Goal: Task Accomplishment & Management: Manage account settings

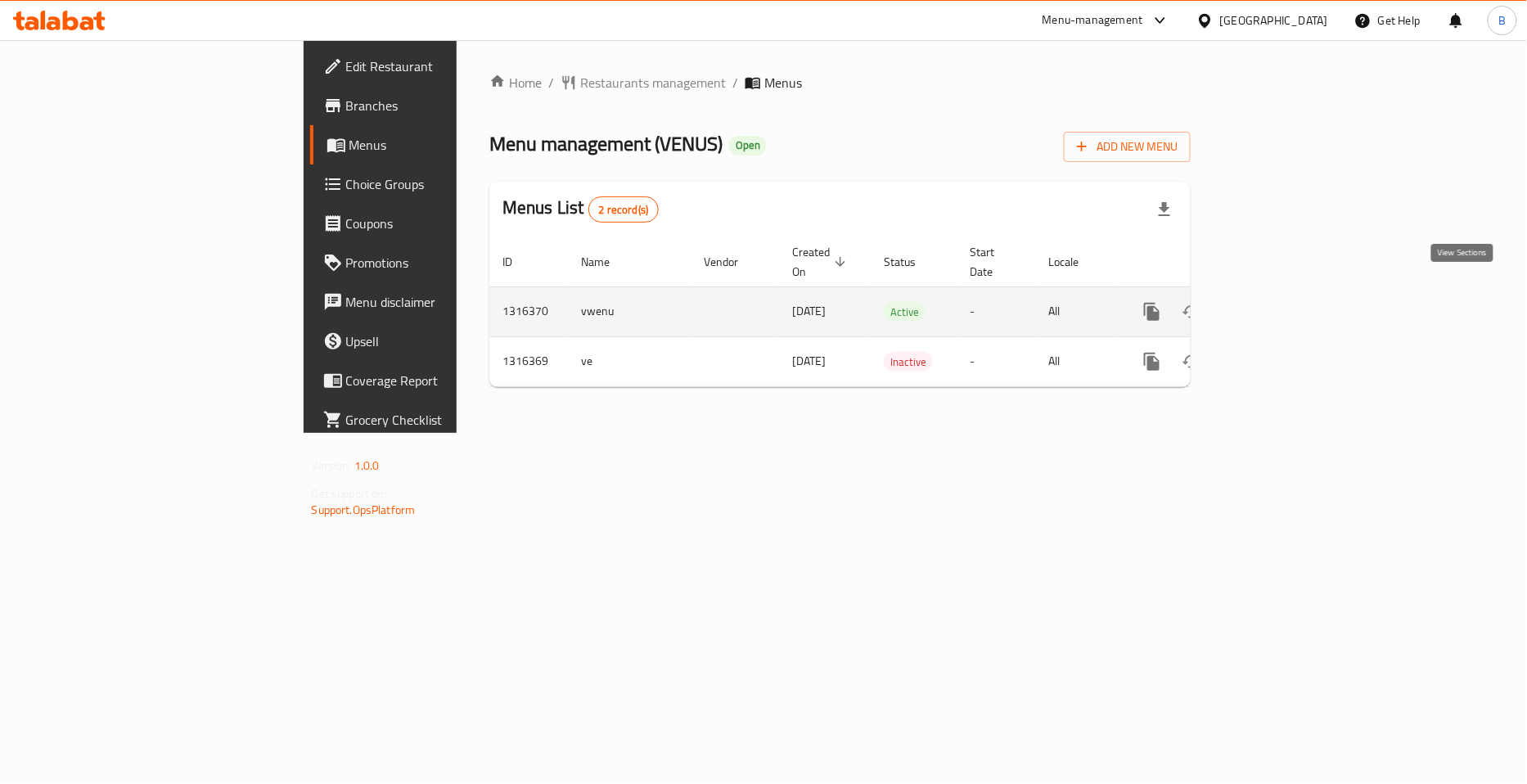
click at [1280, 302] on icon "enhanced table" at bounding box center [1270, 312] width 20 height 20
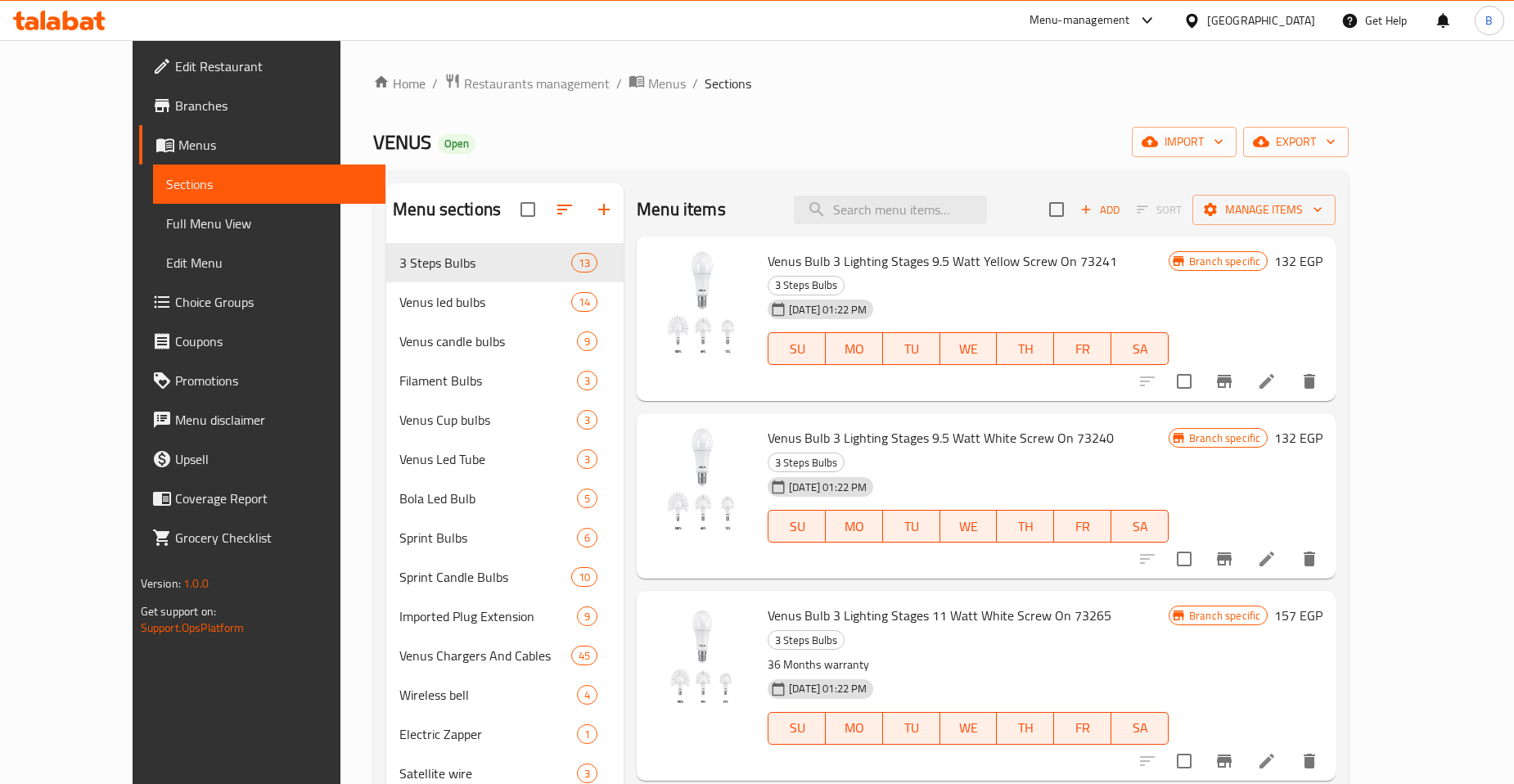
click at [166, 227] on span "Full Menu View" at bounding box center [269, 224] width 206 height 20
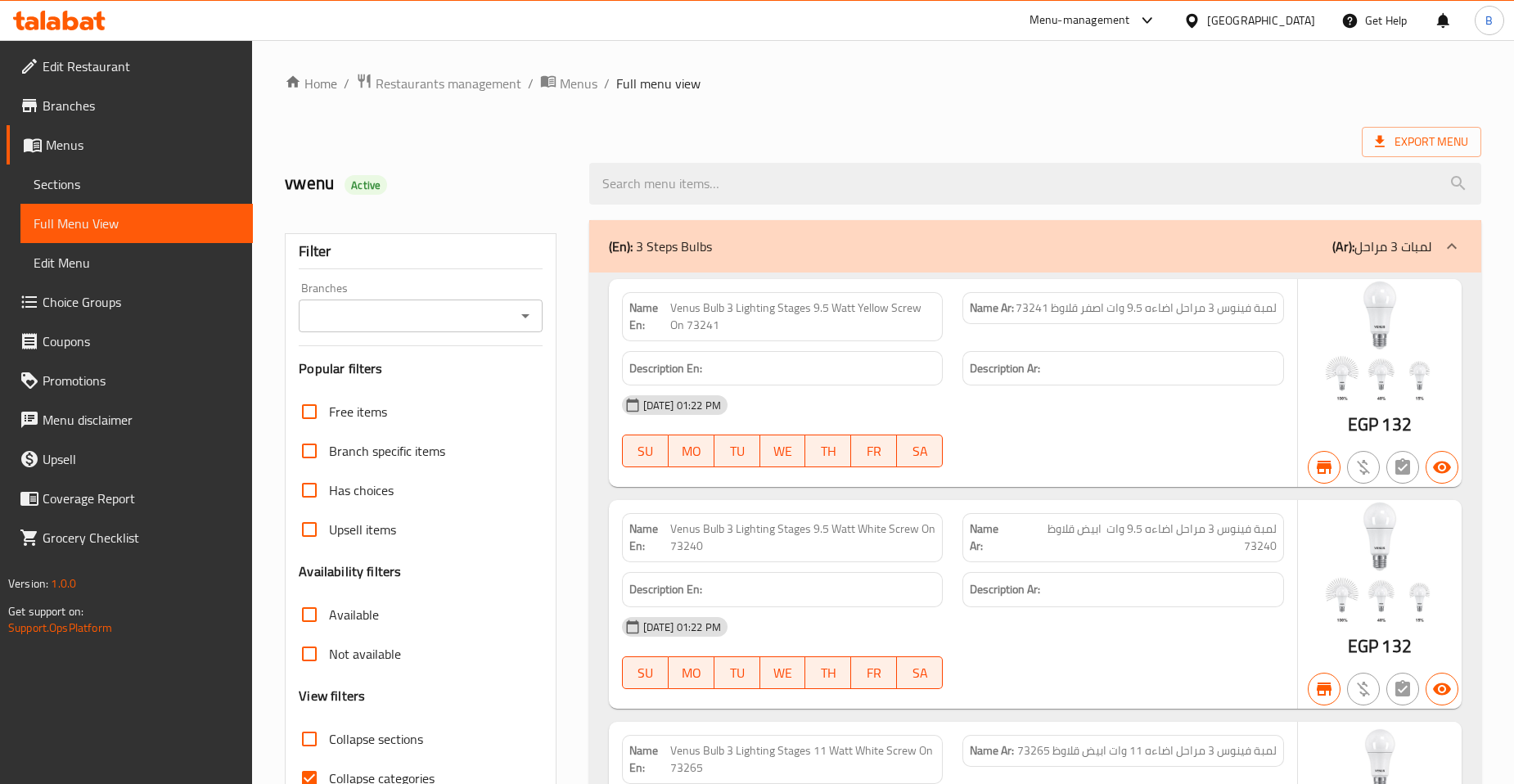
click at [470, 326] on input "Branches" at bounding box center [407, 315] width 206 height 23
click at [538, 162] on div "vwenu Active" at bounding box center [427, 183] width 304 height 73
click at [526, 321] on icon "Open" at bounding box center [525, 316] width 20 height 20
click at [529, 172] on h2 "vwenu Active" at bounding box center [427, 183] width 284 height 25
click at [525, 319] on icon "Open" at bounding box center [525, 316] width 20 height 20
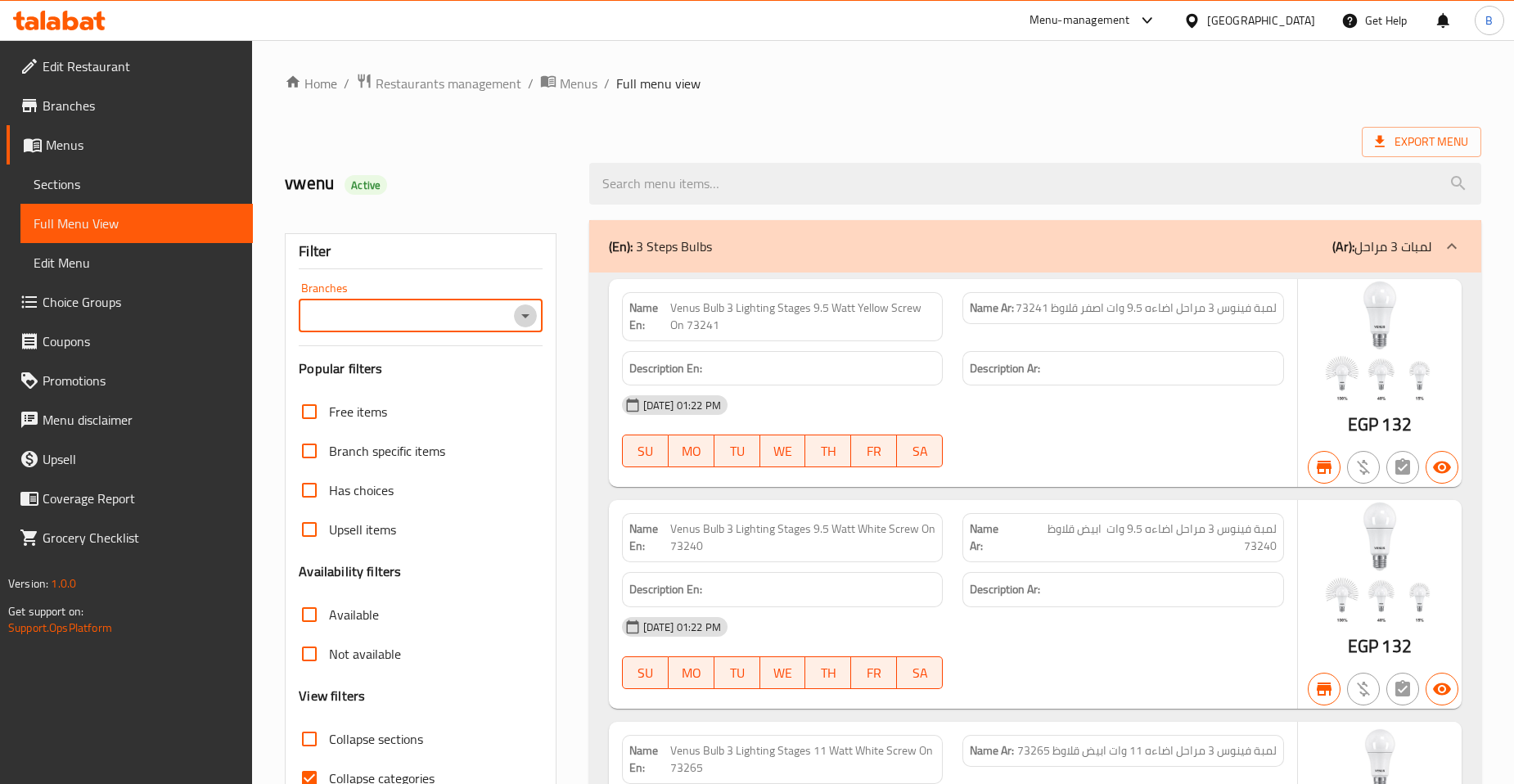
click at [521, 317] on icon "Open" at bounding box center [525, 316] width 20 height 20
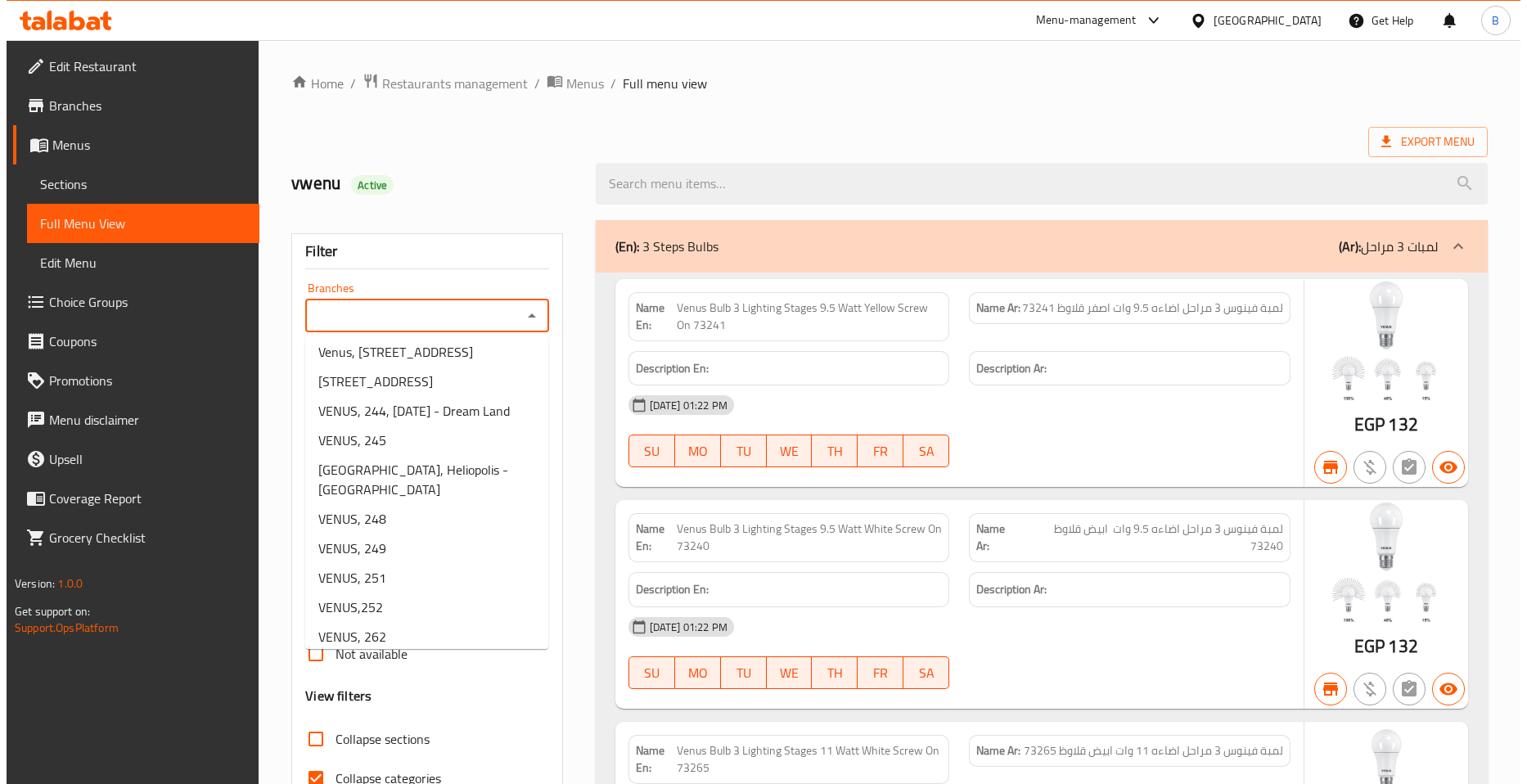
scroll to position [4455, 0]
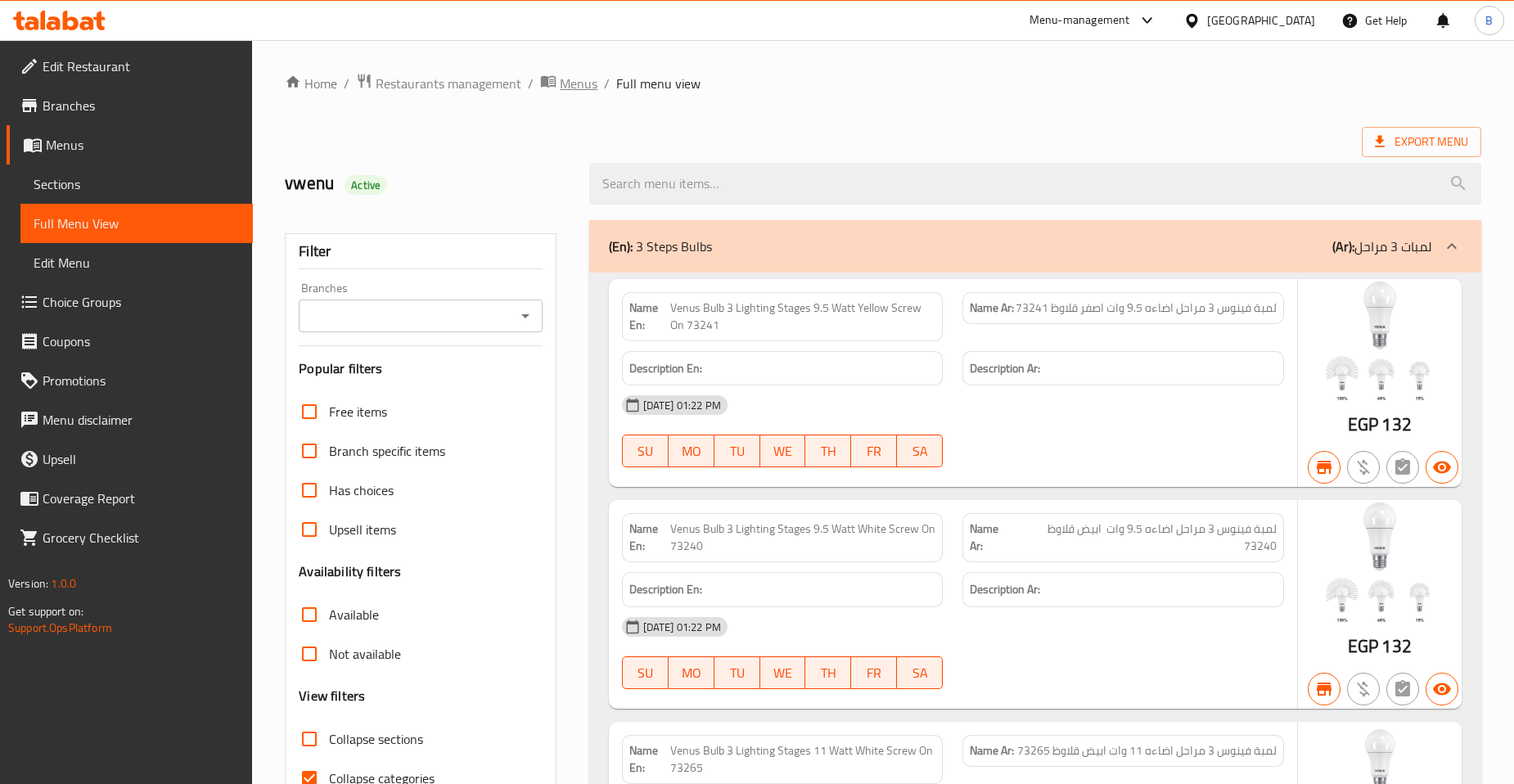
click at [560, 80] on span "Menus" at bounding box center [579, 84] width 38 height 20
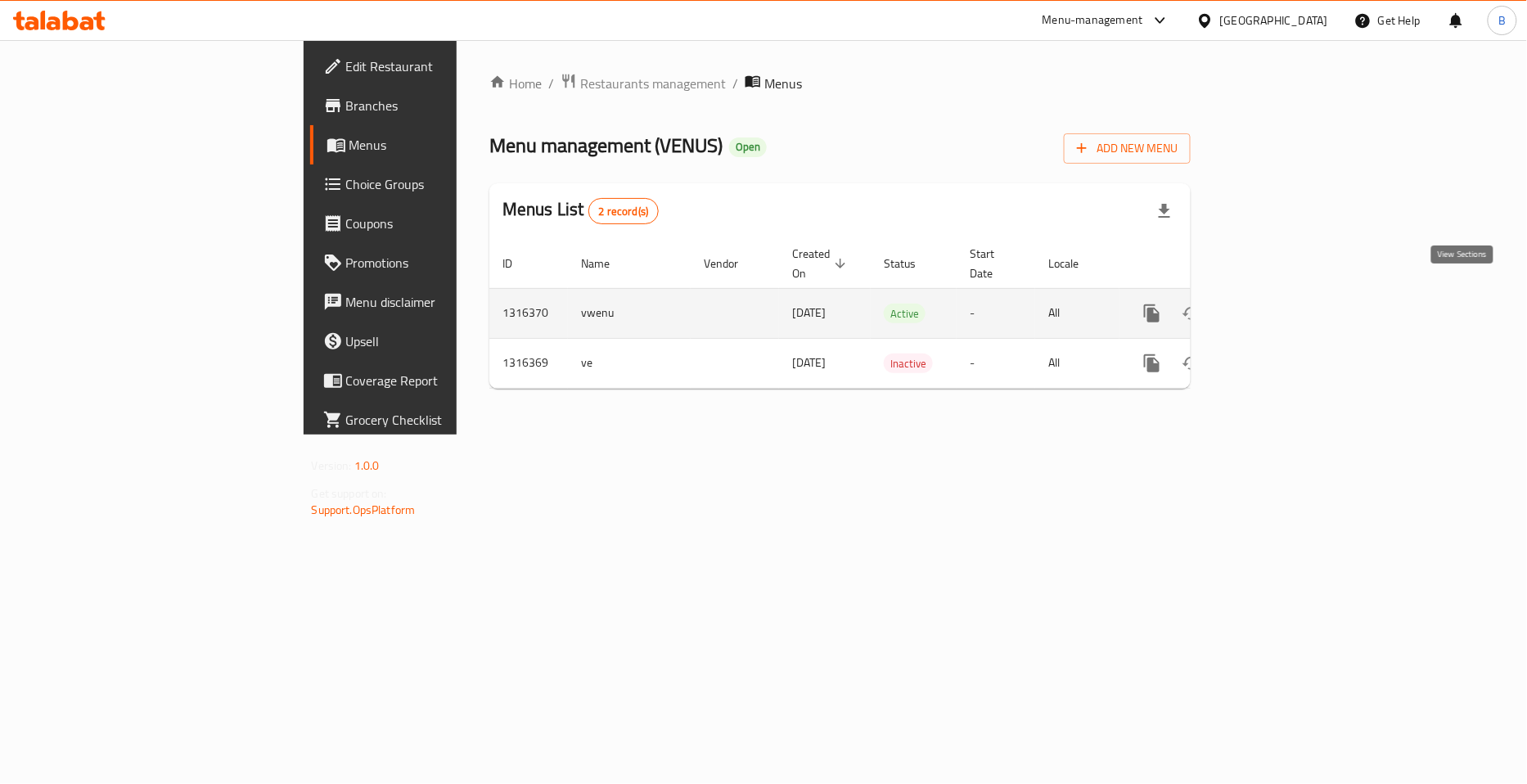
click at [1277, 306] on icon "enhanced table" at bounding box center [1270, 313] width 15 height 15
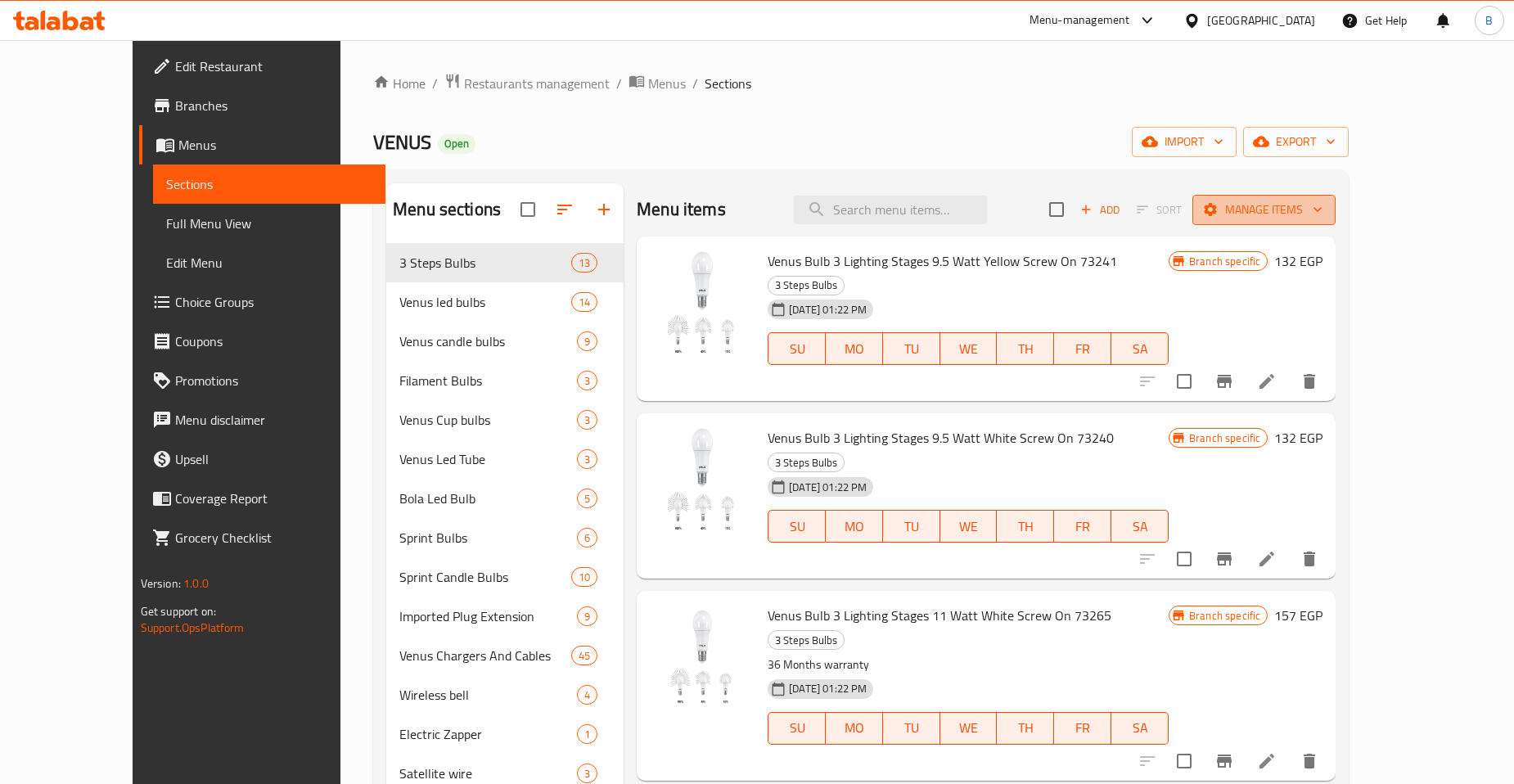
click at [1322, 218] on span "Manage items" at bounding box center [1263, 210] width 117 height 20
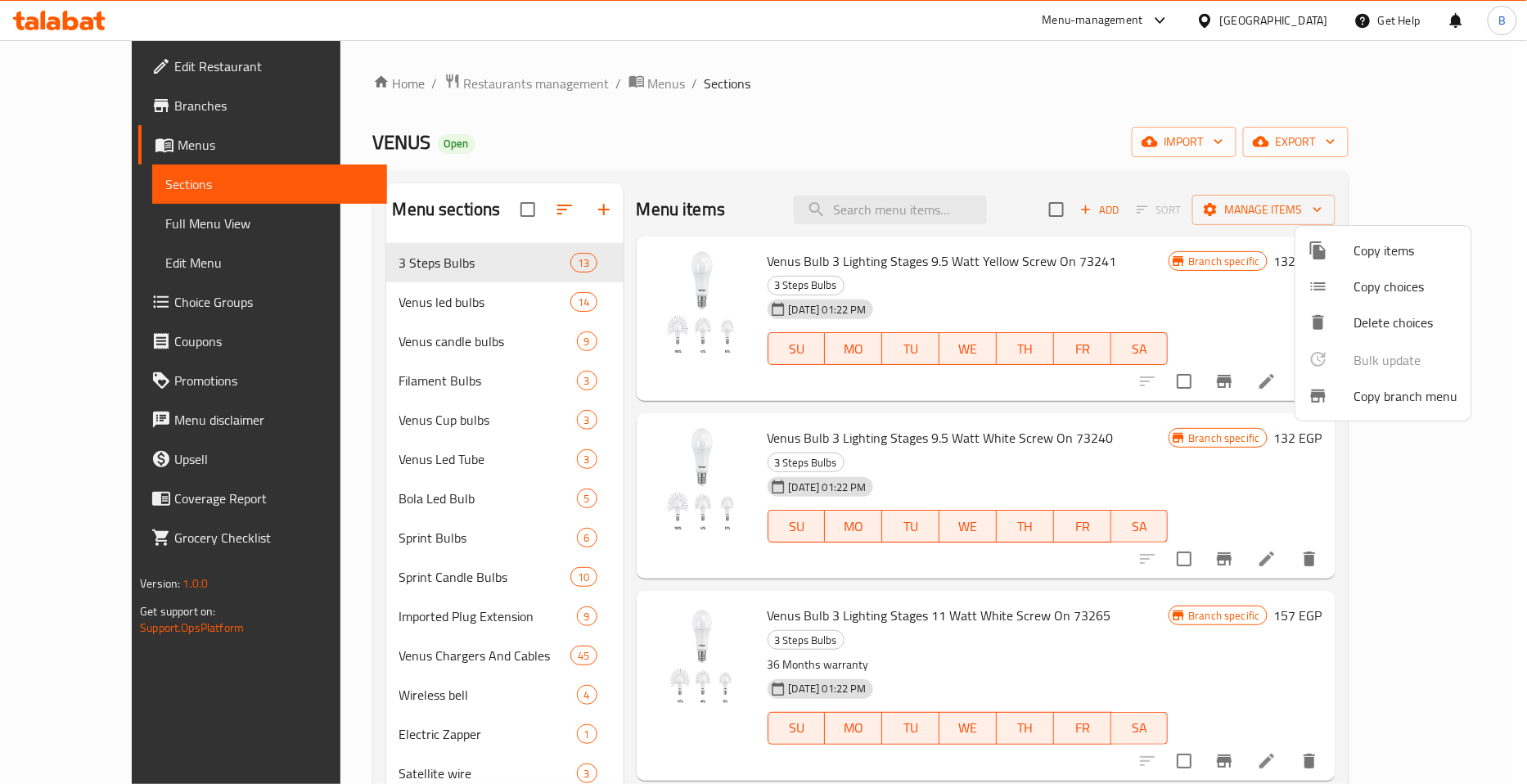
click at [1362, 398] on span "Copy branch menu" at bounding box center [1406, 396] width 104 height 20
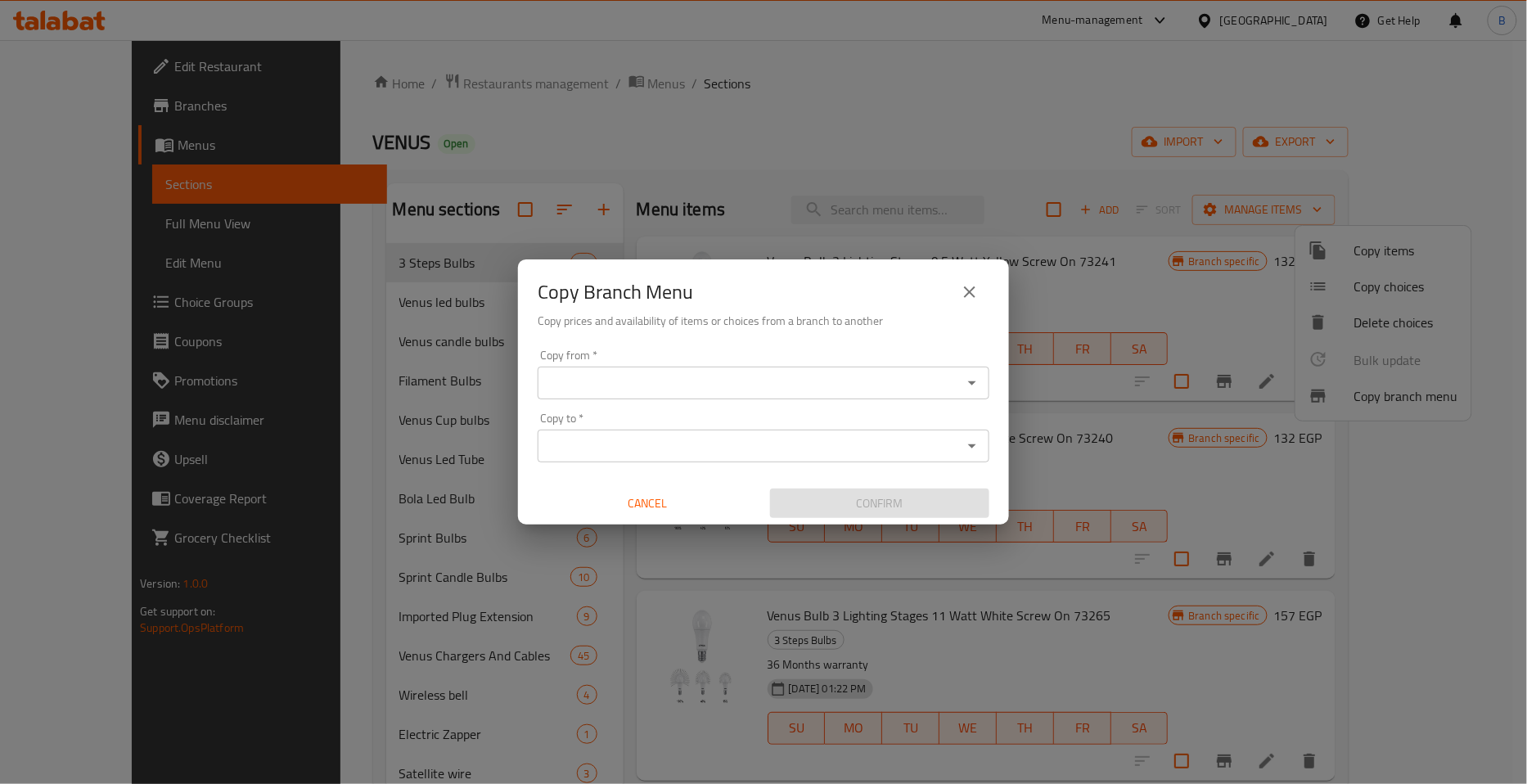
click at [611, 374] on input "Copy from   *" at bounding box center [749, 382] width 415 height 23
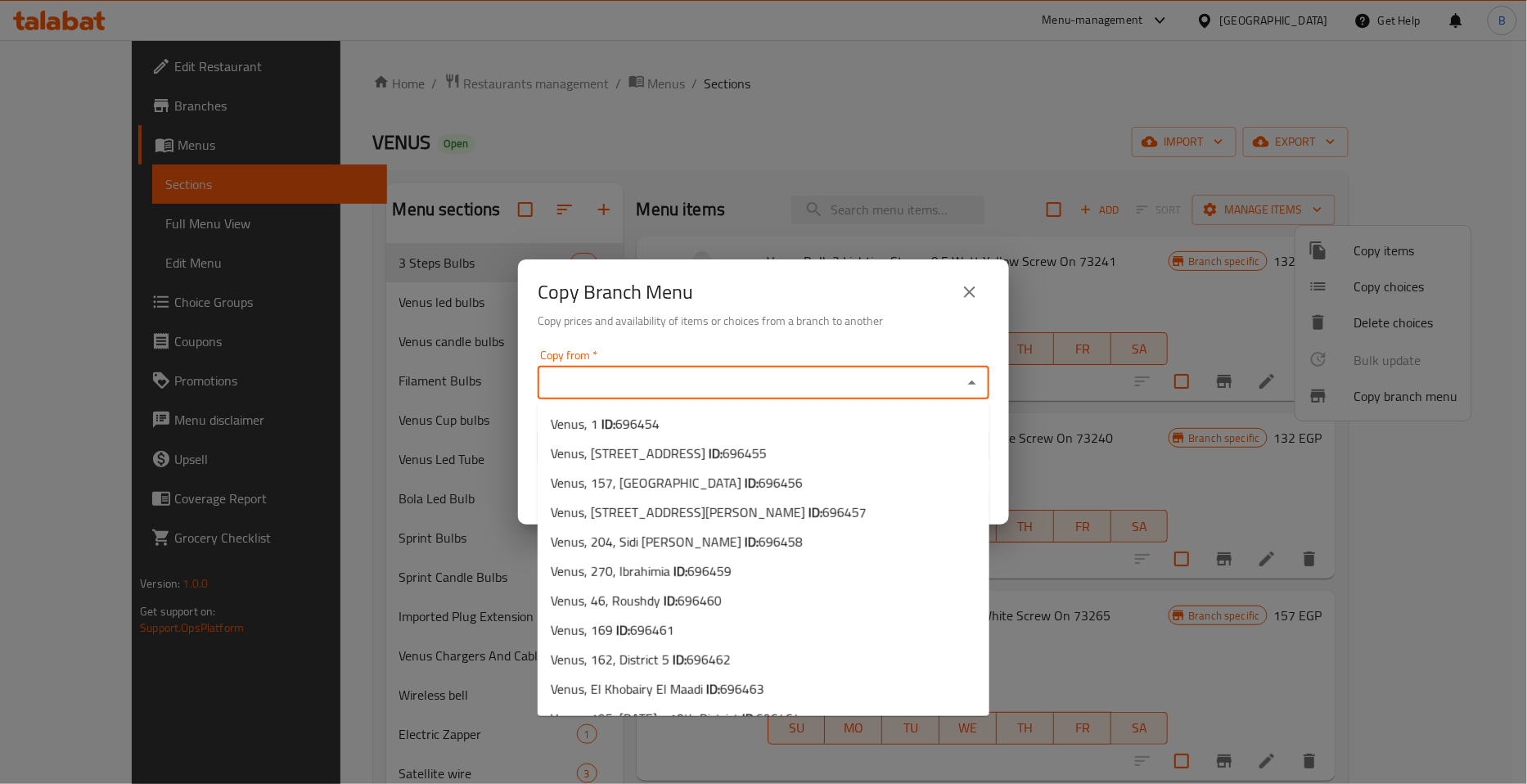
paste input "700108"
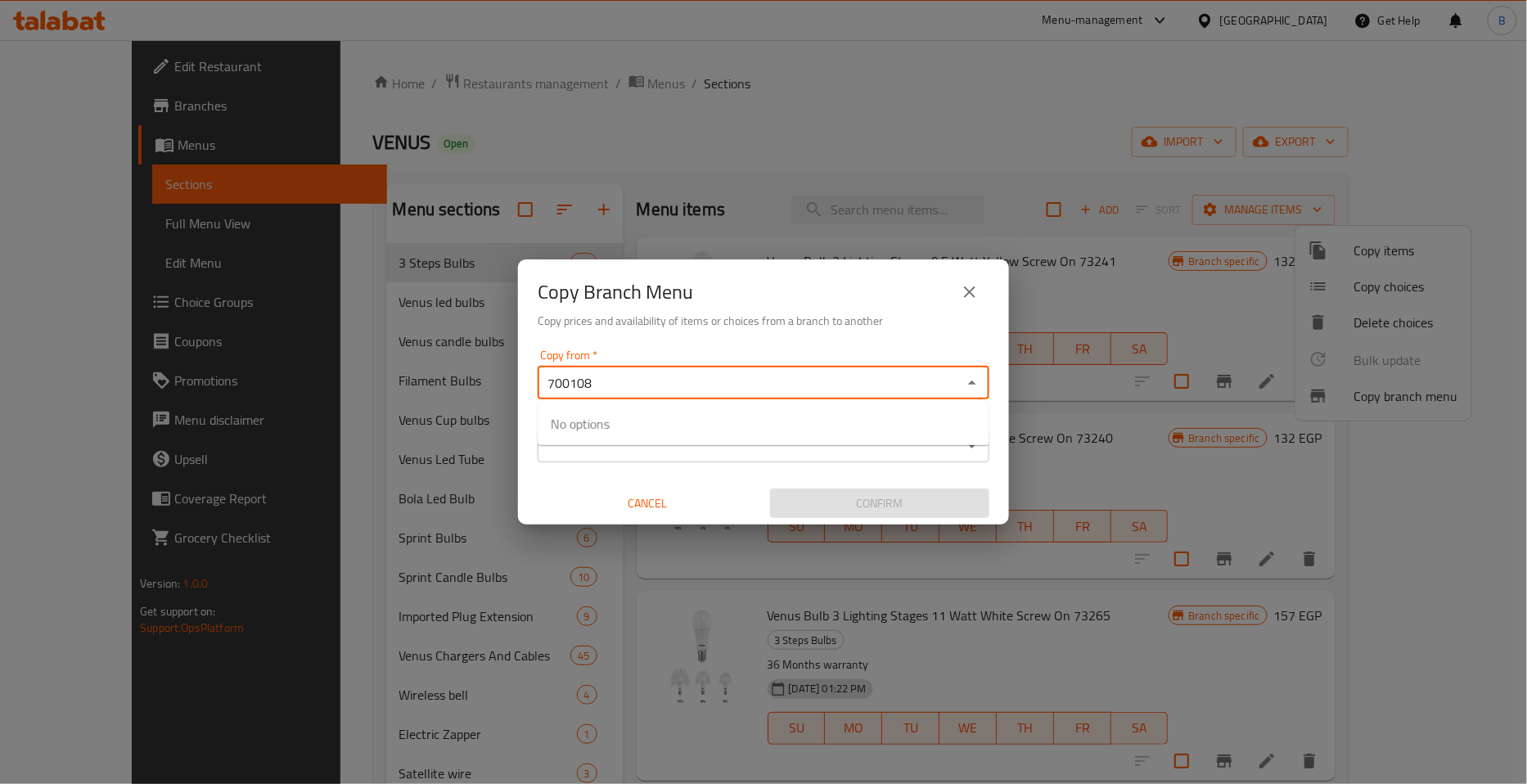
type input "700108"
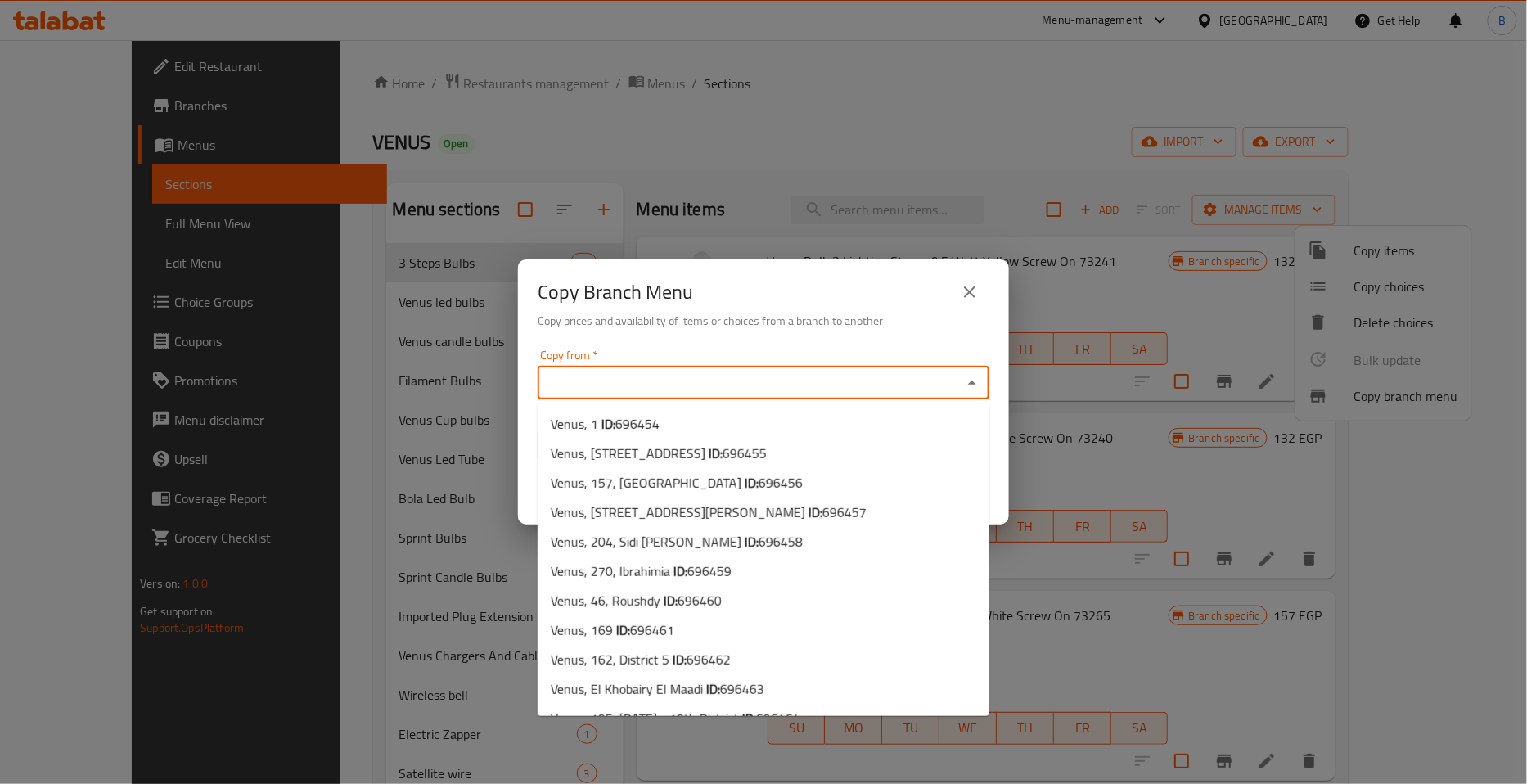
click at [682, 385] on input "Copy from   *" at bounding box center [749, 382] width 415 height 23
drag, startPoint x: 740, startPoint y: 383, endPoint x: 755, endPoint y: 388, distance: 16.3
click at [750, 386] on input "Copy from   *" at bounding box center [749, 382] width 415 height 23
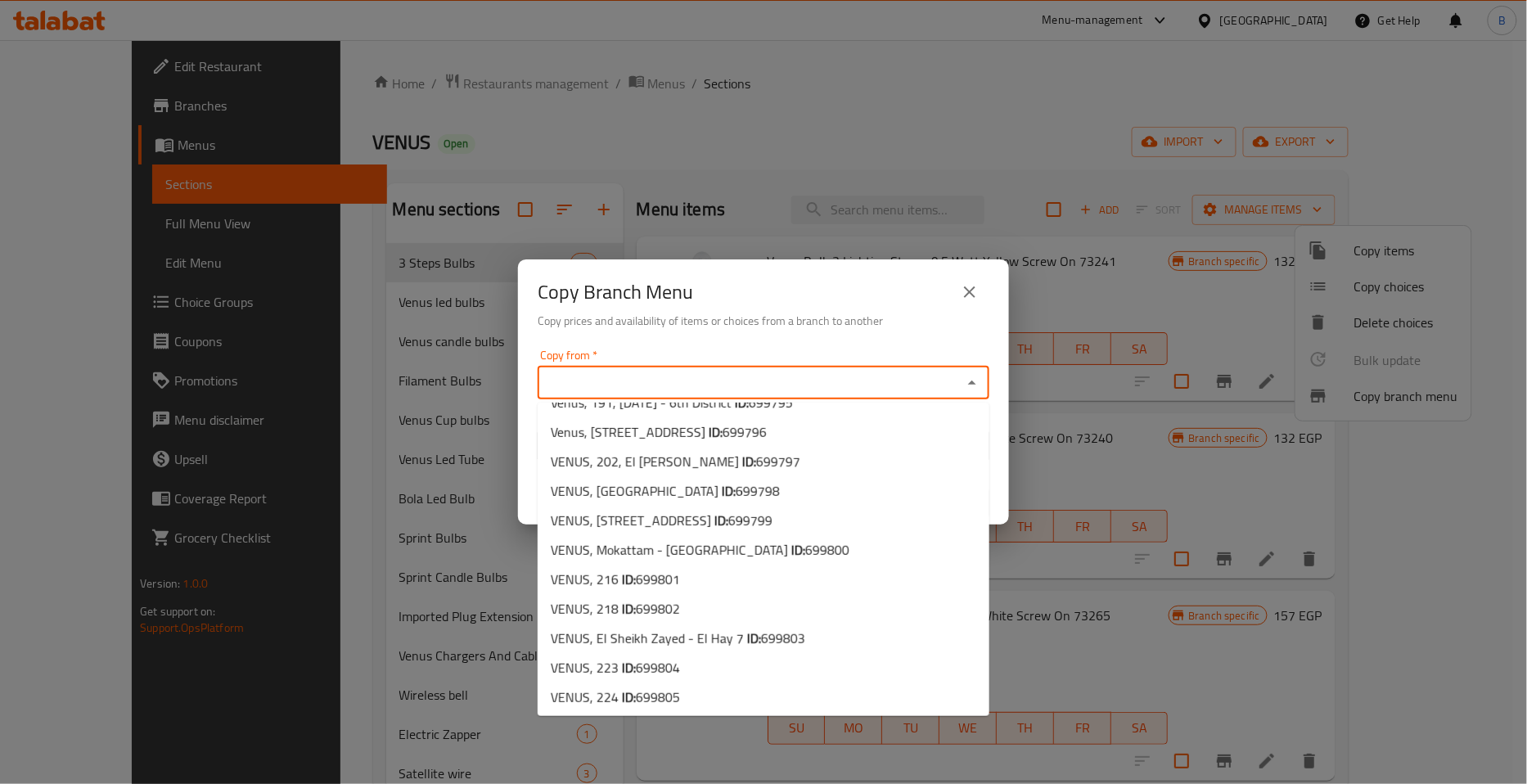
scroll to position [4234, 0]
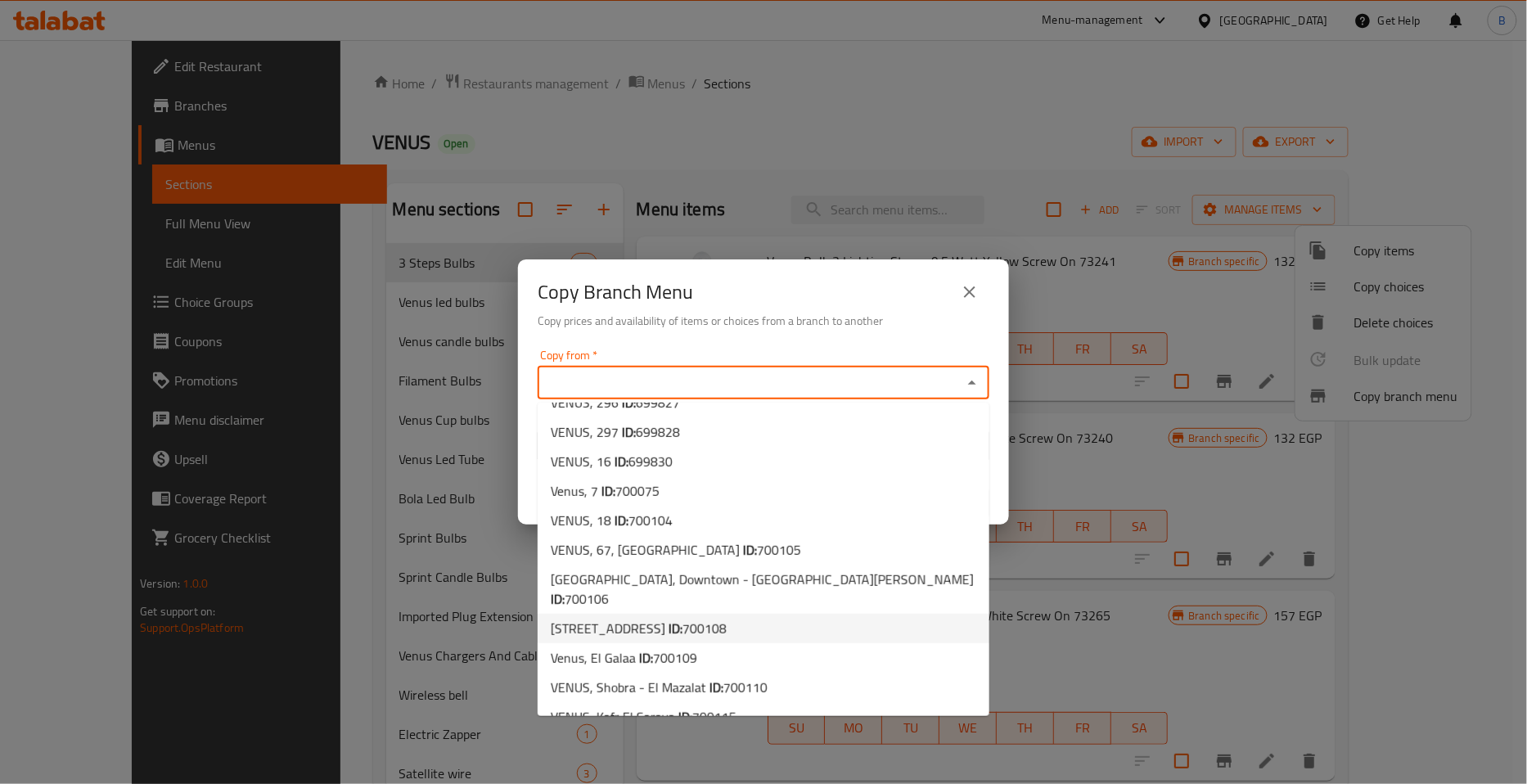
click at [682, 616] on b "ID:" at bounding box center [676, 628] width 14 height 25
type input "[STREET_ADDRESS]"
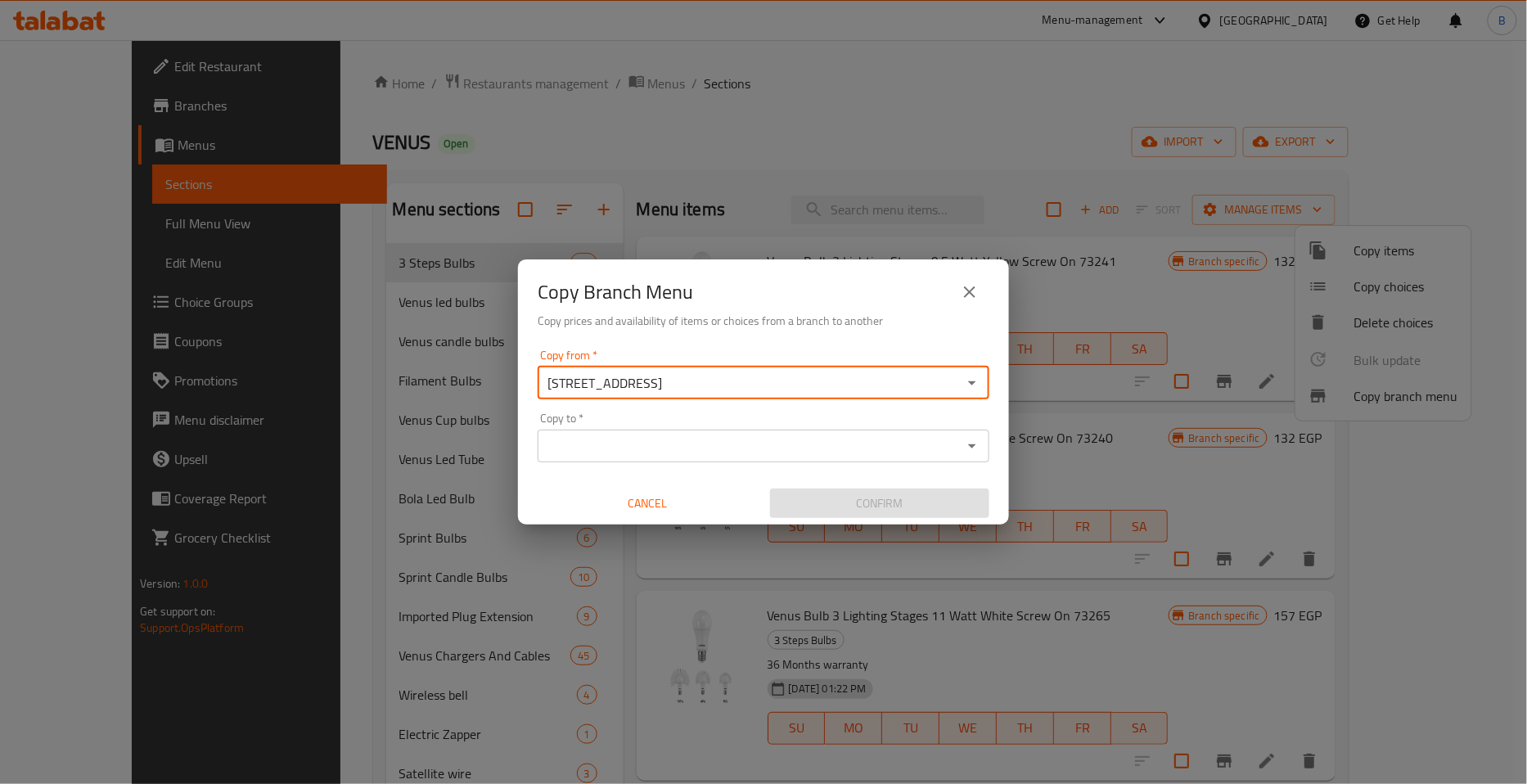
click at [655, 450] on input "Copy to   *" at bounding box center [749, 445] width 415 height 23
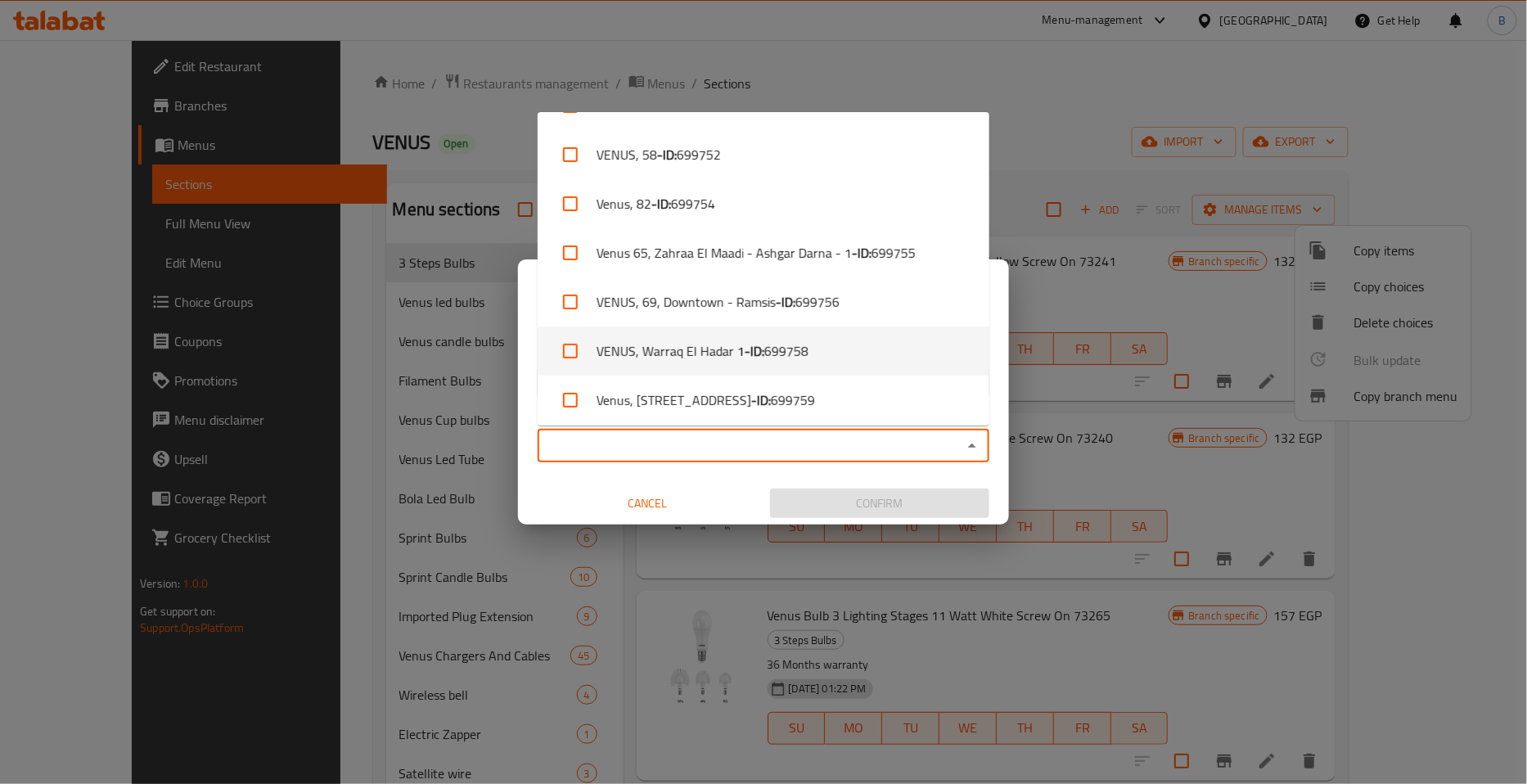
scroll to position [3909, 0]
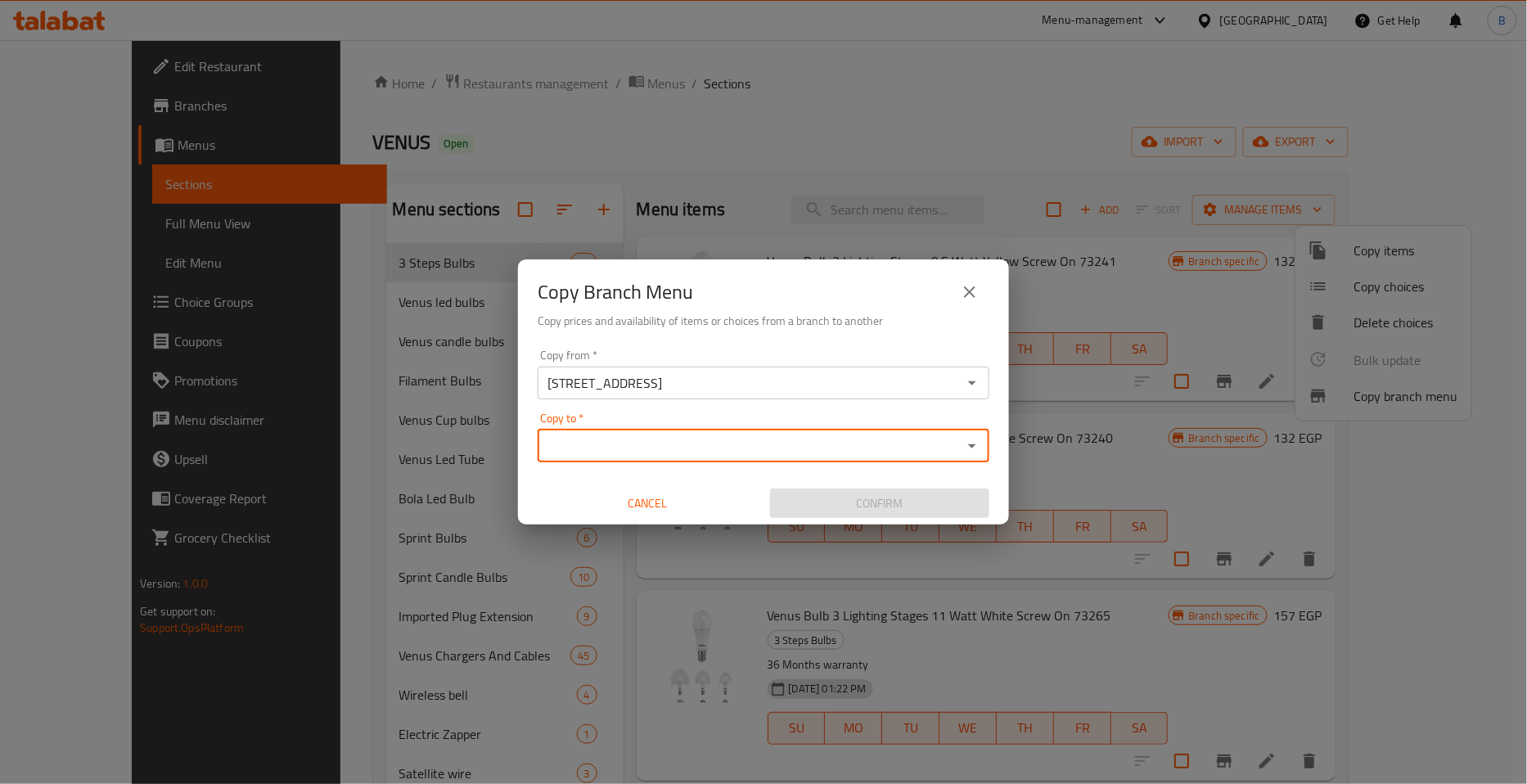
click at [660, 507] on span "Cancel" at bounding box center [647, 503] width 206 height 20
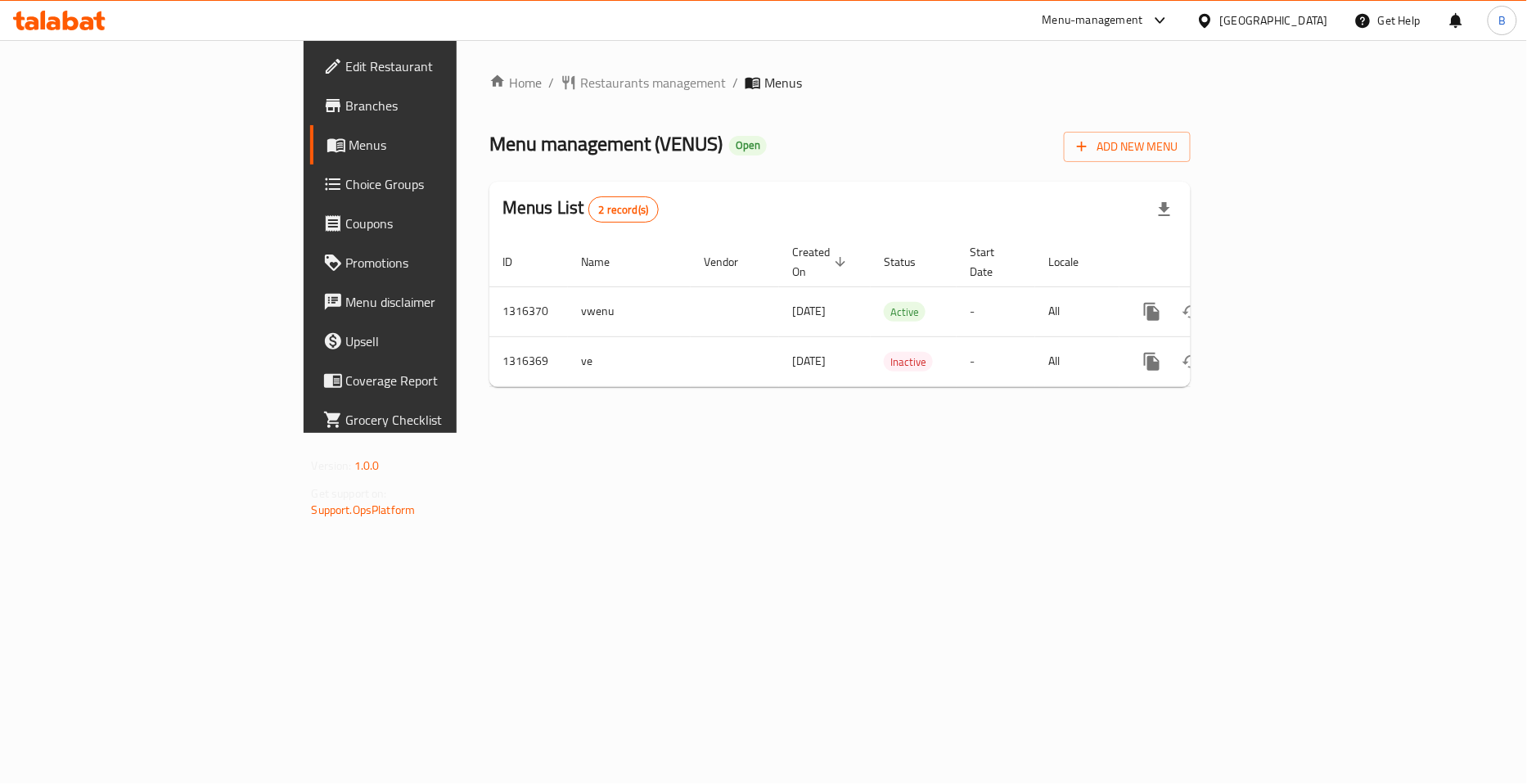
click at [346, 102] on span "Branches" at bounding box center [446, 106] width 200 height 20
